Goal: Task Accomplishment & Management: Manage account settings

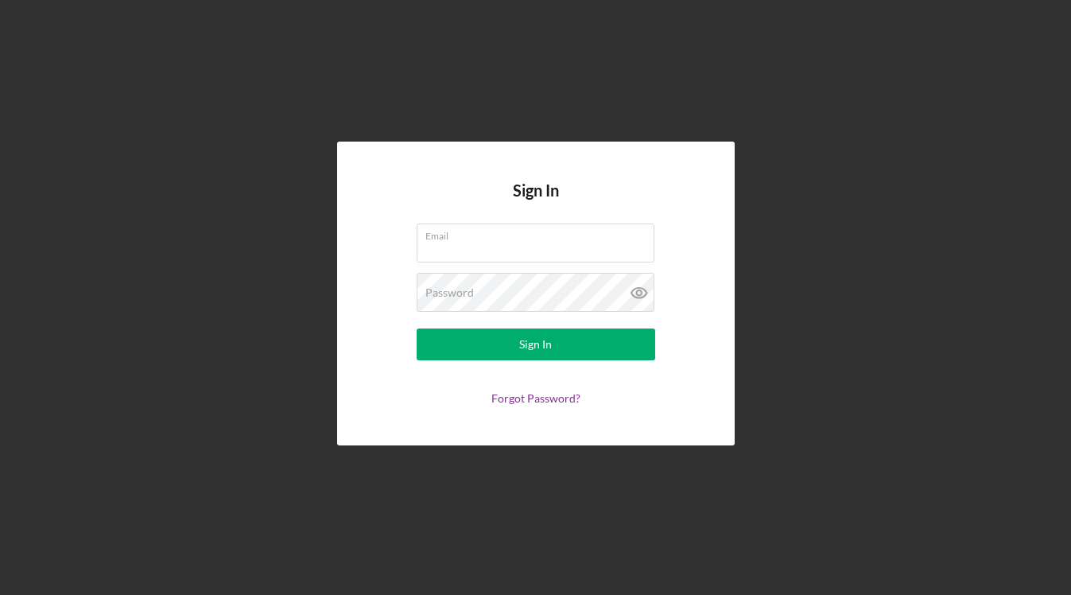
type input "[EMAIL_ADDRESS][DOMAIN_NAME]"
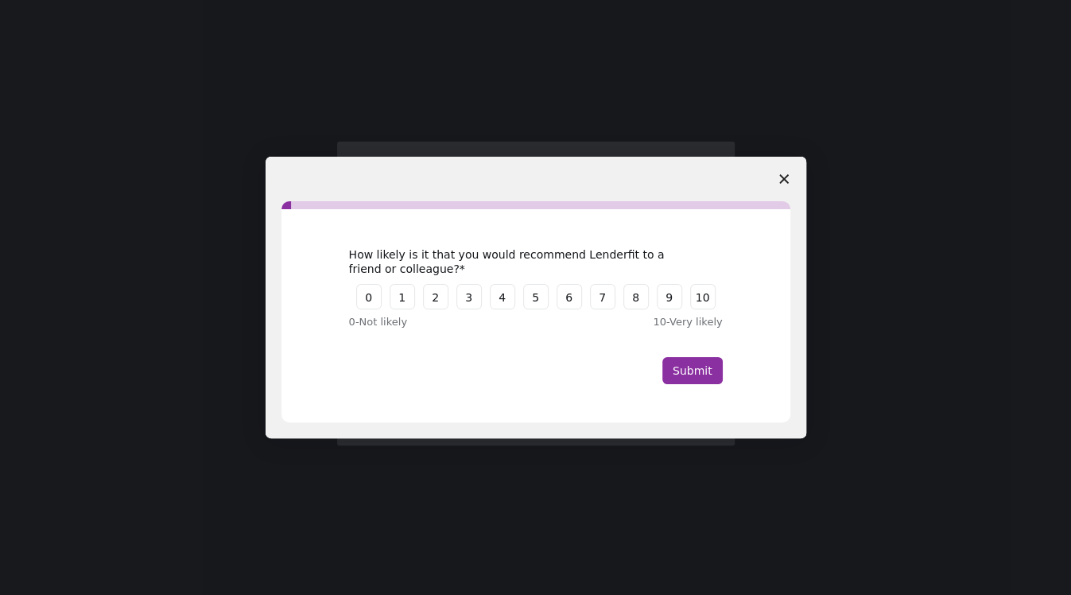
click at [789, 179] on span "Close survey" at bounding box center [783, 179] width 45 height 45
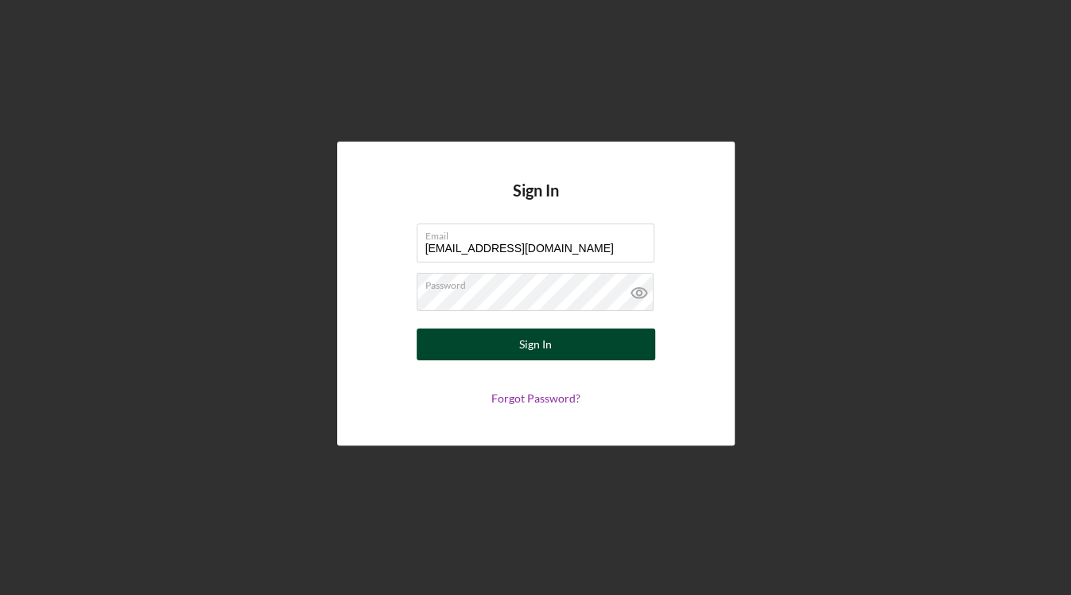
click at [581, 342] on button "Sign In" at bounding box center [536, 344] width 238 height 32
